Goal: Task Accomplishment & Management: Manage account settings

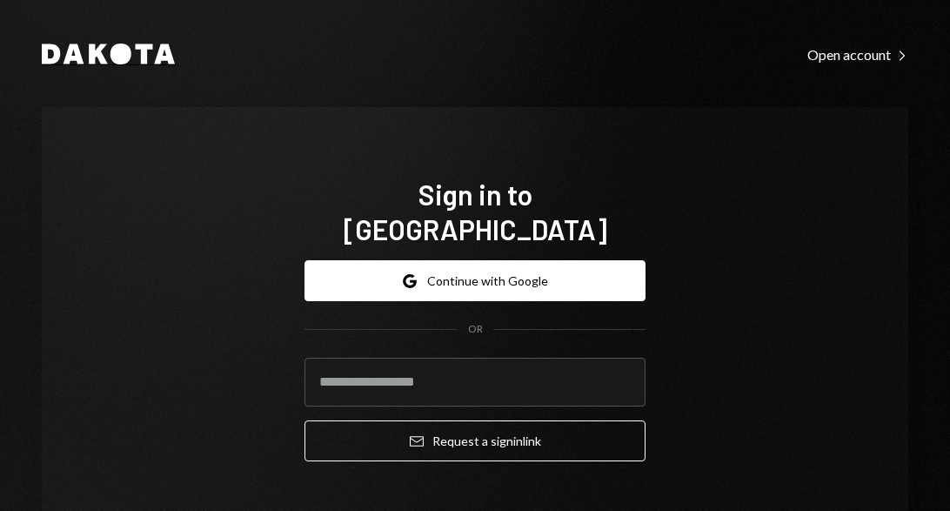
click at [89, 49] on icon at bounding box center [98, 54] width 19 height 20
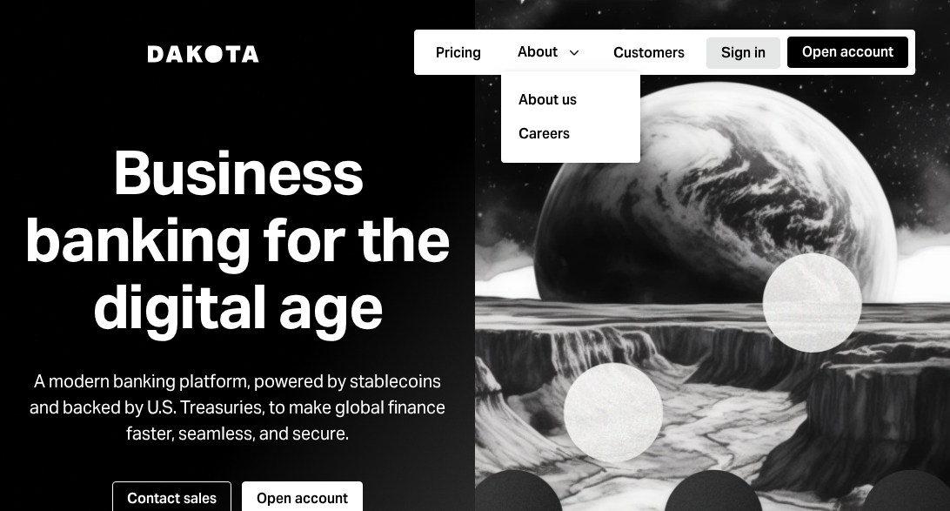
click at [739, 53] on button "Sign in" at bounding box center [743, 52] width 74 height 31
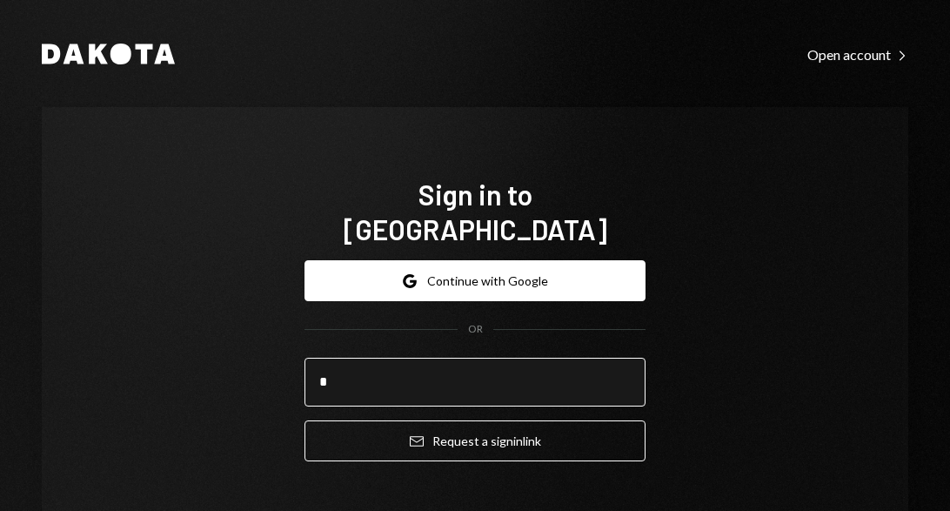
type input "**********"
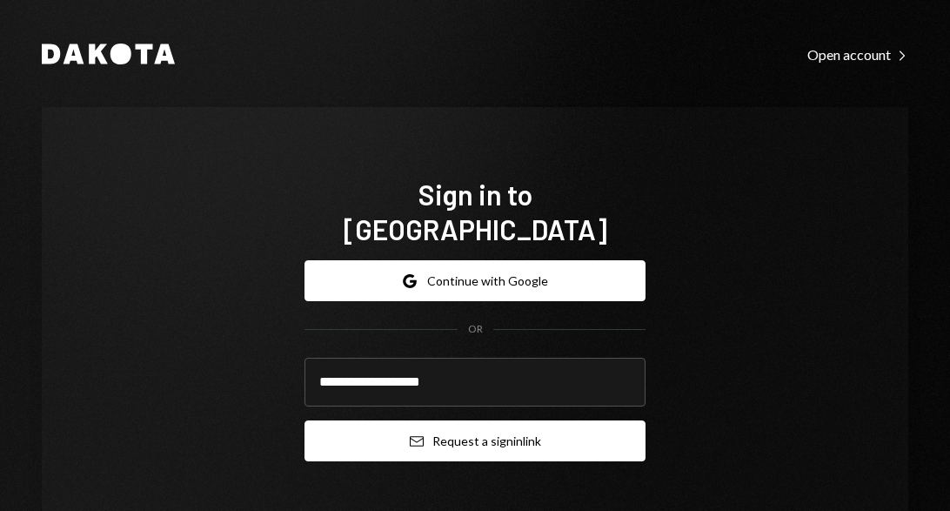
click at [419, 420] on button "Email Request a sign in link" at bounding box center [475, 440] width 341 height 41
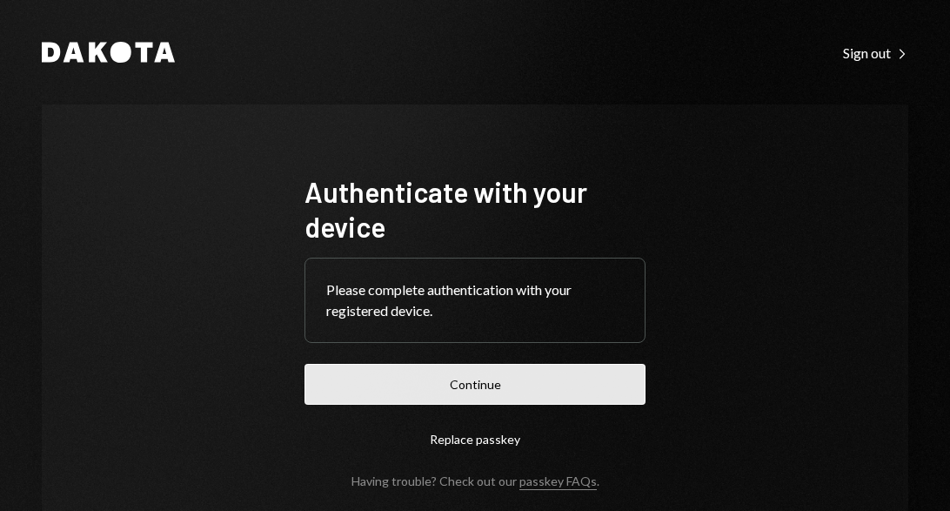
click at [460, 376] on button "Continue" at bounding box center [475, 384] width 341 height 41
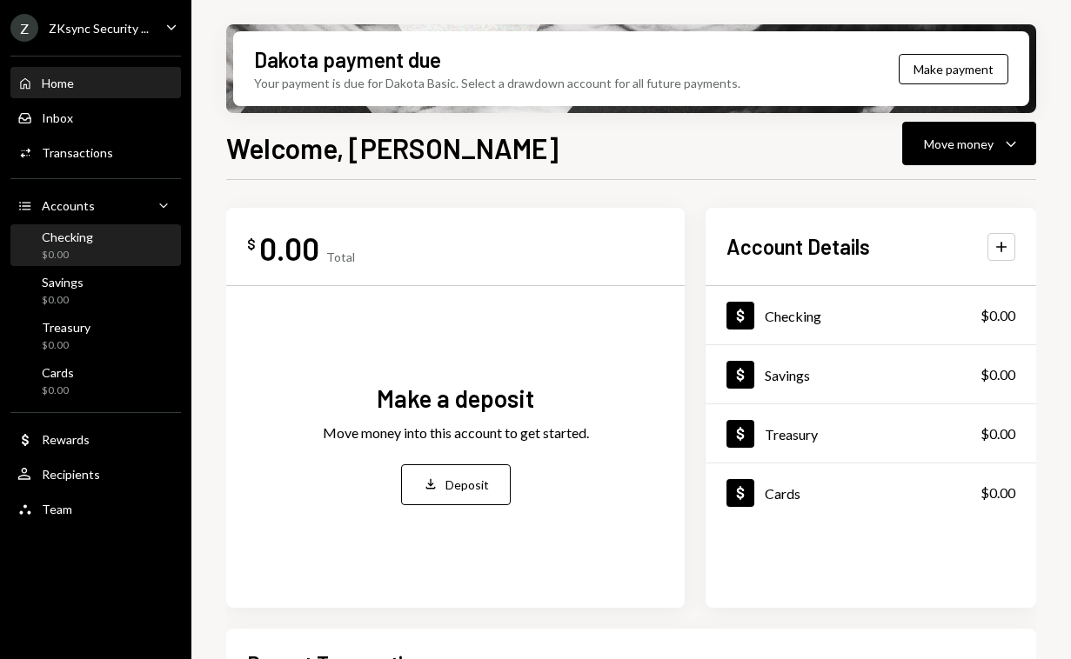
click at [55, 231] on div "Checking" at bounding box center [67, 237] width 51 height 15
